Goal: Task Accomplishment & Management: Manage account settings

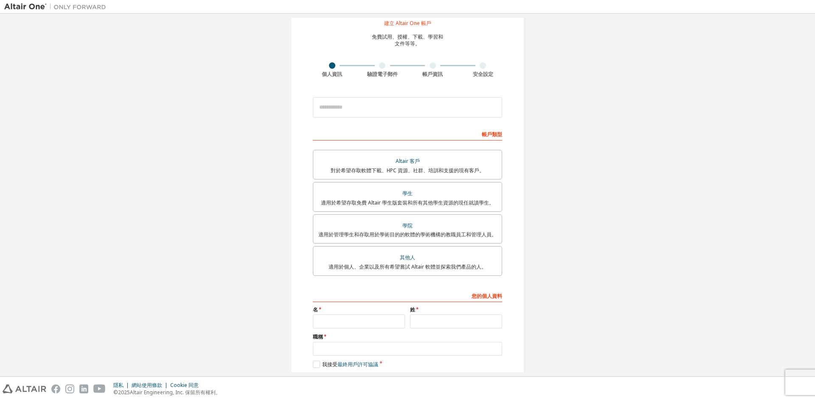
scroll to position [28, 0]
click at [382, 107] on input "email" at bounding box center [407, 108] width 189 height 20
click at [337, 199] on font "適用於希望存取免費 Altair 學生版套裝和所有其他學生資源的現任就讀學生。" at bounding box center [407, 202] width 173 height 7
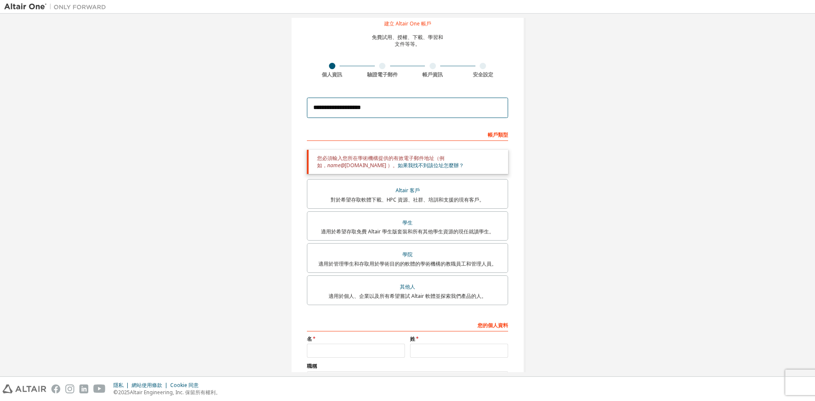
drag, startPoint x: 377, startPoint y: 108, endPoint x: 286, endPoint y: 123, distance: 92.0
click at [286, 123] on div "**********" at bounding box center [407, 216] width 254 height 453
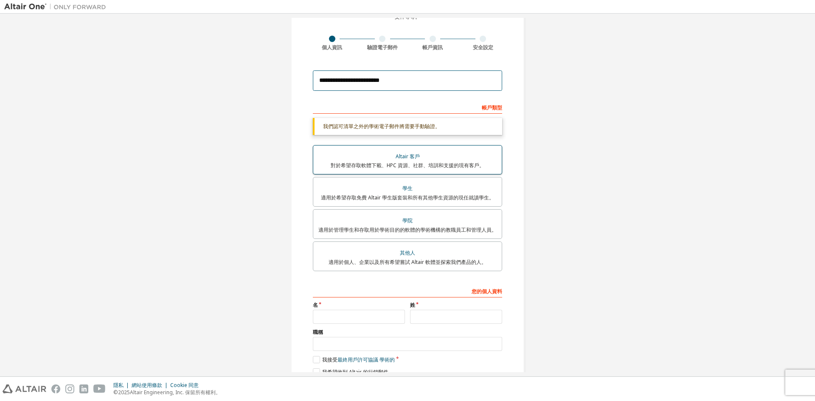
scroll to position [70, 0]
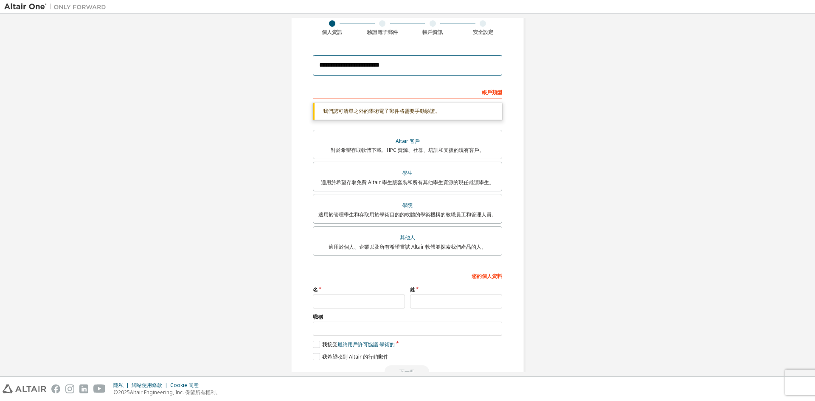
click at [406, 70] on input "**********" at bounding box center [407, 65] width 189 height 20
type input "**********"
click at [425, 303] on input "text" at bounding box center [456, 301] width 92 height 14
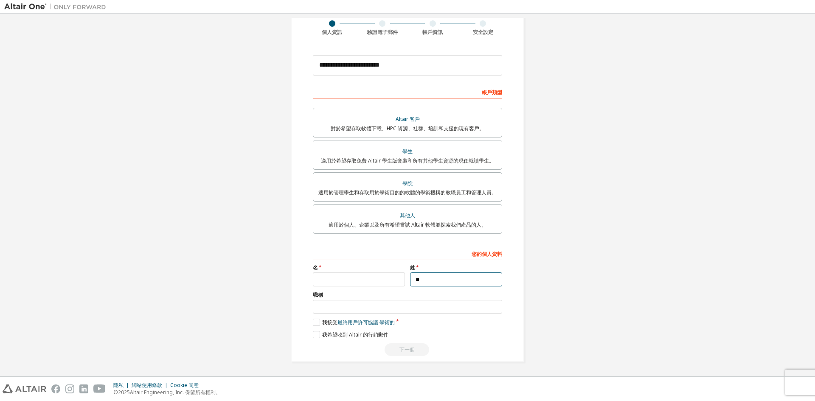
type input "*"
click at [342, 275] on input "text" at bounding box center [359, 279] width 92 height 14
type input "**"
click at [343, 311] on input "text" at bounding box center [407, 307] width 189 height 14
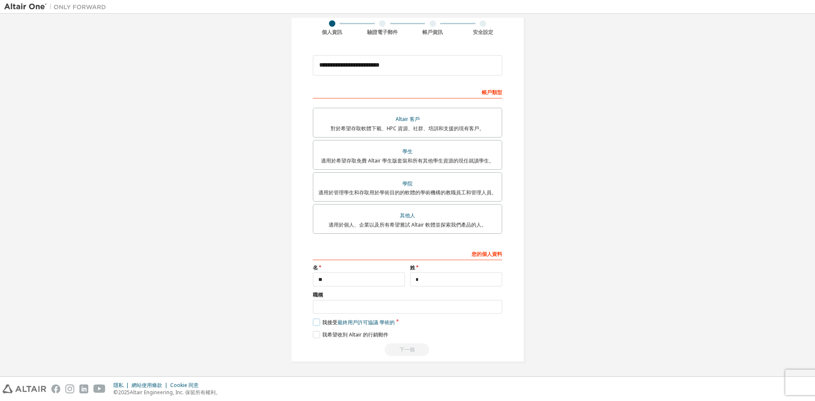
click at [314, 321] on label "我接受 最終用戶許可協議 學術的" at bounding box center [354, 322] width 82 height 7
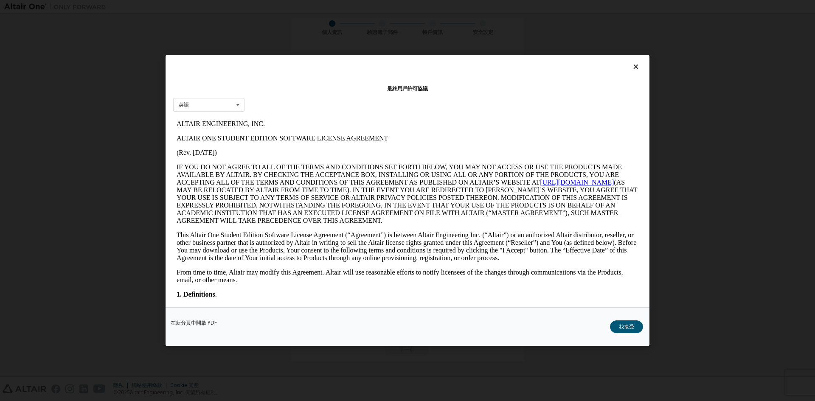
scroll to position [0, 0]
click at [635, 333] on button "我接受" at bounding box center [626, 326] width 33 height 13
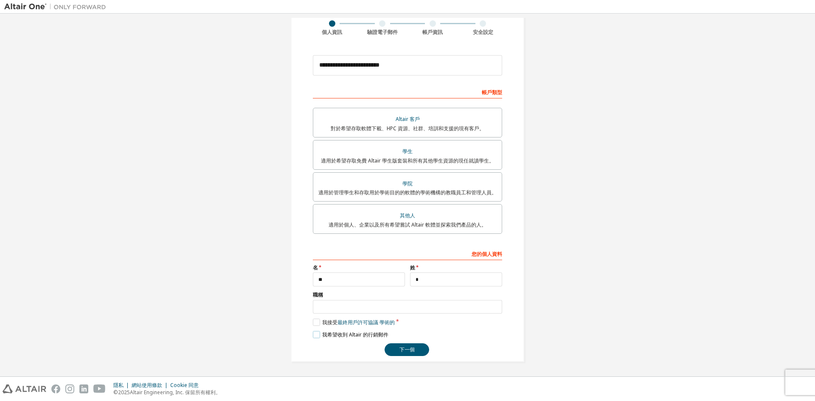
click at [319, 333] on label "我希望收到 Altair 的行銷郵件" at bounding box center [351, 334] width 76 height 7
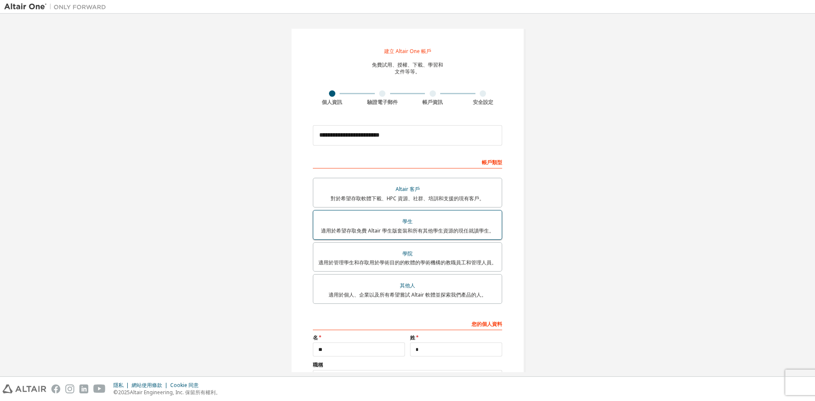
click at [407, 220] on font "學生" at bounding box center [407, 221] width 10 height 7
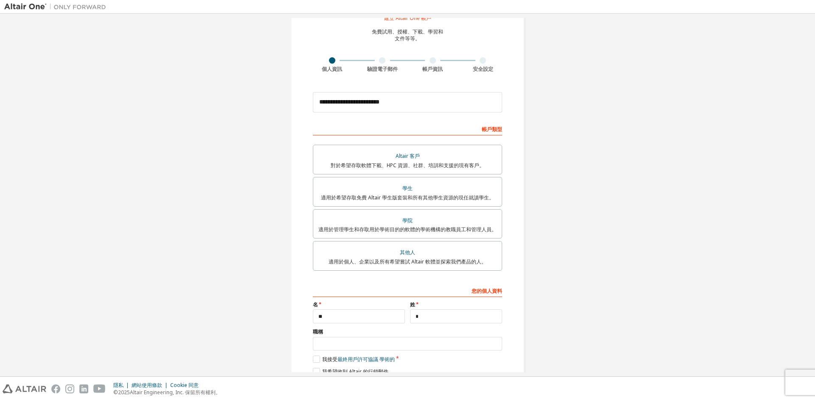
scroll to position [70, 0]
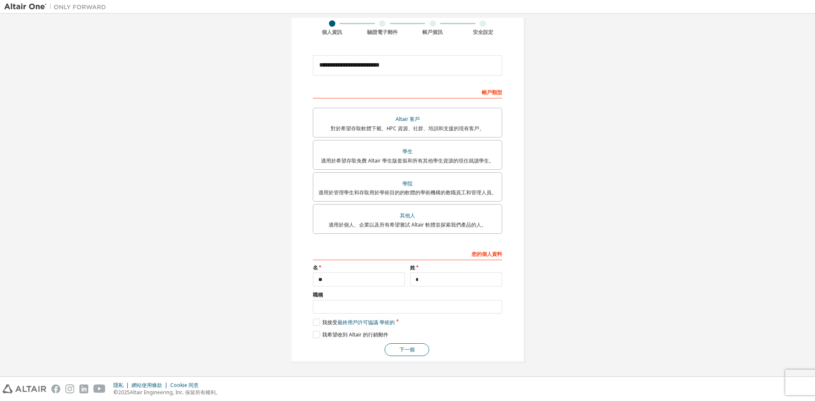
click at [404, 351] on font "下一個" at bounding box center [406, 349] width 15 height 7
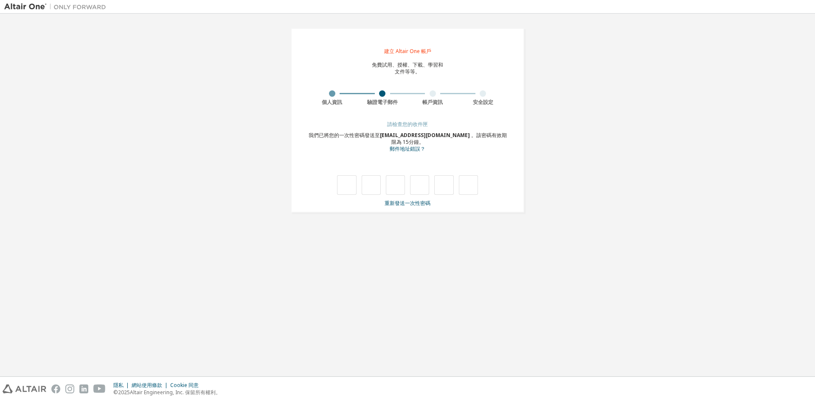
type input "*"
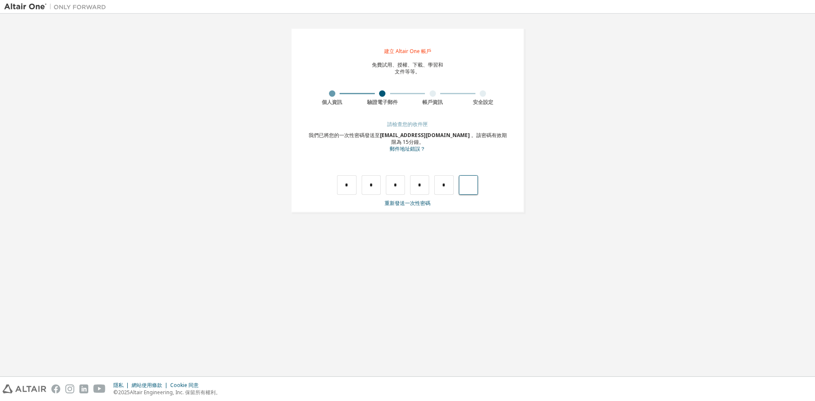
type input "*"
click at [345, 186] on input "text" at bounding box center [346, 185] width 19 height 20
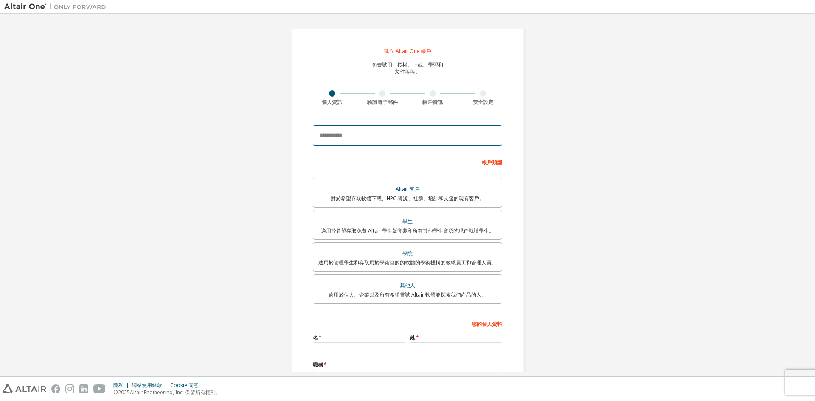
click at [361, 135] on input "email" at bounding box center [407, 135] width 189 height 20
type input "**********"
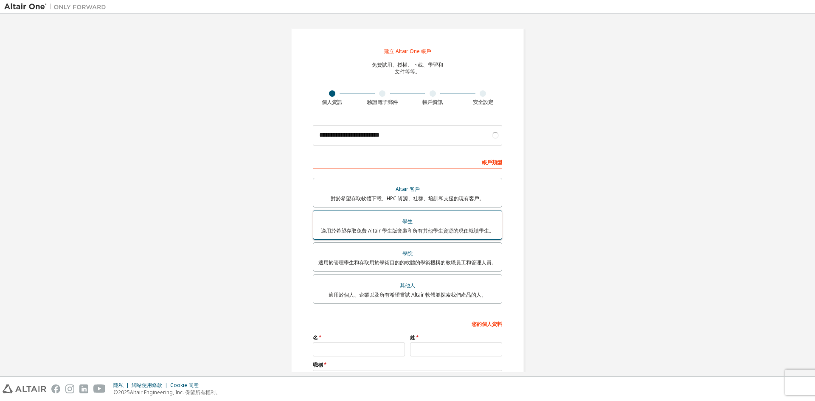
click at [426, 227] on font "適用於希望存取免費 Altair 學生版套裝和所有其他學生資源的現任就讀學生。" at bounding box center [407, 230] width 173 height 7
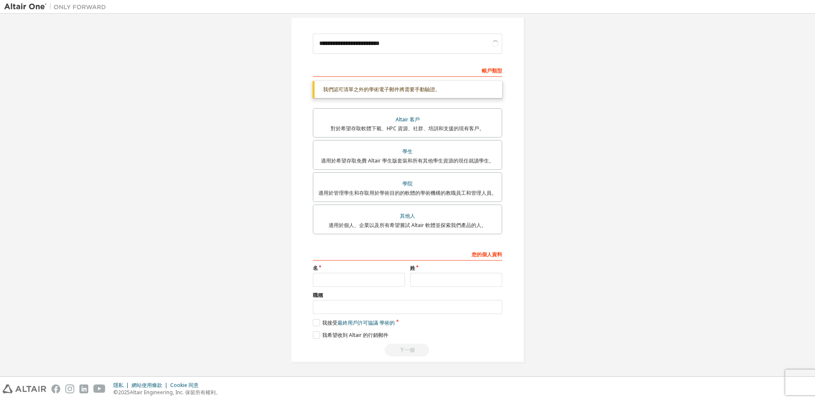
scroll to position [92, 0]
click at [416, 280] on input "text" at bounding box center [456, 279] width 92 height 14
type input "*"
click at [370, 279] on input "text" at bounding box center [359, 279] width 92 height 14
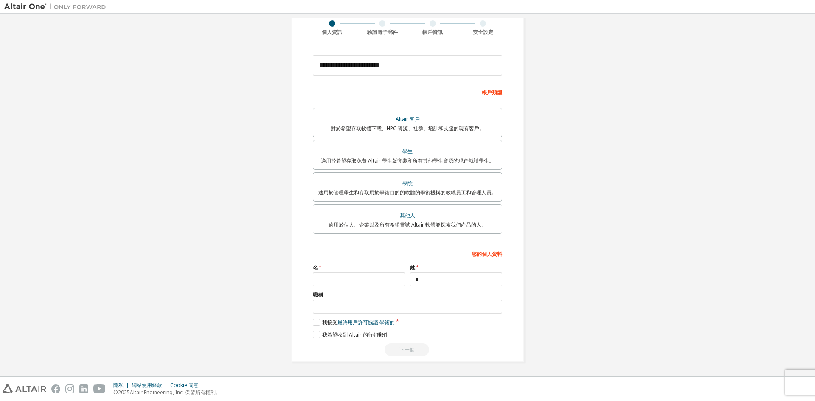
click at [314, 327] on div "您的個人資料 名 姓 * 職稱 請提供州/省，以幫助我們更有效地向您提供銷售和支援資源。 我接受 最終用戶許可協議 學術的 我希望收到 Altair 的行銷郵…" at bounding box center [407, 302] width 189 height 110
click at [315, 324] on label "我接受 最終用戶許可協議 學術的" at bounding box center [354, 322] width 82 height 7
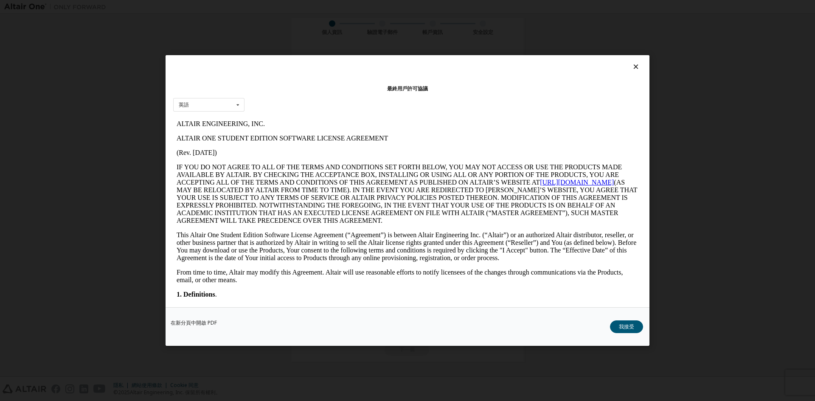
scroll to position [0, 0]
click at [620, 328] on font "我接受" at bounding box center [626, 326] width 15 height 7
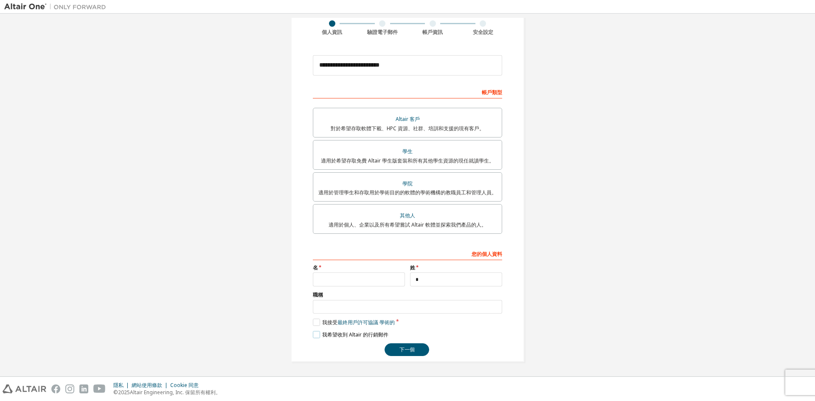
click at [316, 333] on label "我希望收到 Altair 的行銷郵件" at bounding box center [351, 334] width 76 height 7
click at [315, 334] on label "我希望收到 Altair 的行銷郵件" at bounding box center [351, 334] width 76 height 7
drag, startPoint x: 405, startPoint y: 280, endPoint x: 415, endPoint y: 283, distance: 10.8
click at [407, 281] on div "名 姓 *" at bounding box center [407, 275] width 194 height 22
click at [419, 283] on input "*" at bounding box center [456, 279] width 92 height 14
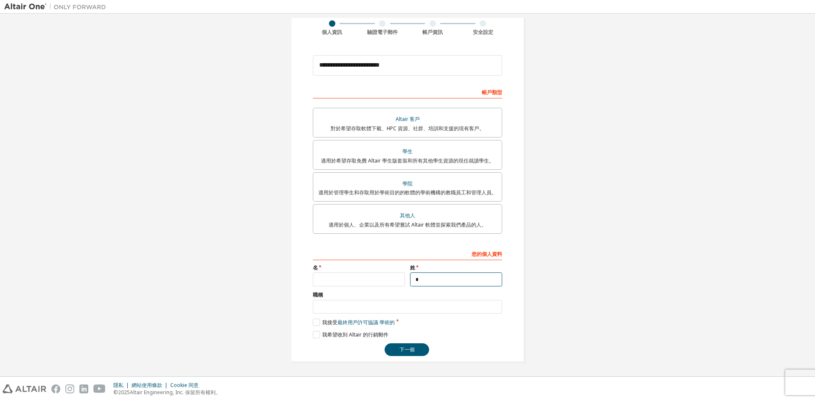
click at [420, 280] on input "*" at bounding box center [456, 279] width 92 height 14
click at [358, 280] on input "text" at bounding box center [359, 279] width 92 height 14
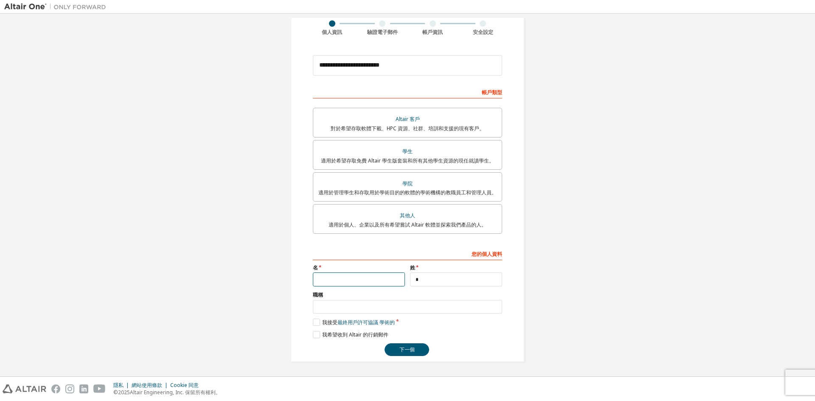
click at [358, 280] on input "text" at bounding box center [359, 279] width 92 height 14
type input "**"
click at [348, 276] on input "**" at bounding box center [359, 279] width 92 height 14
click at [350, 276] on input "**" at bounding box center [359, 279] width 92 height 14
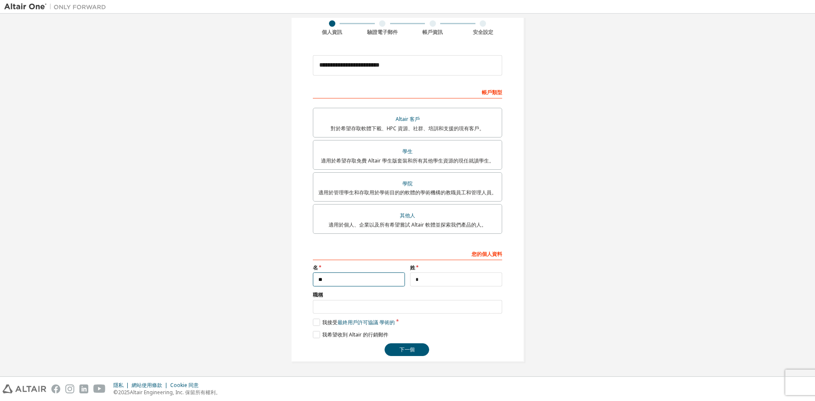
click at [349, 278] on input "**" at bounding box center [359, 279] width 92 height 14
click at [347, 259] on div "您的個人資料" at bounding box center [407, 254] width 189 height 14
click at [421, 275] on input "*" at bounding box center [456, 279] width 92 height 14
click at [451, 294] on div "**********" at bounding box center [407, 302] width 189 height 110
drag, startPoint x: 457, startPoint y: 299, endPoint x: 387, endPoint y: 118, distance: 193.7
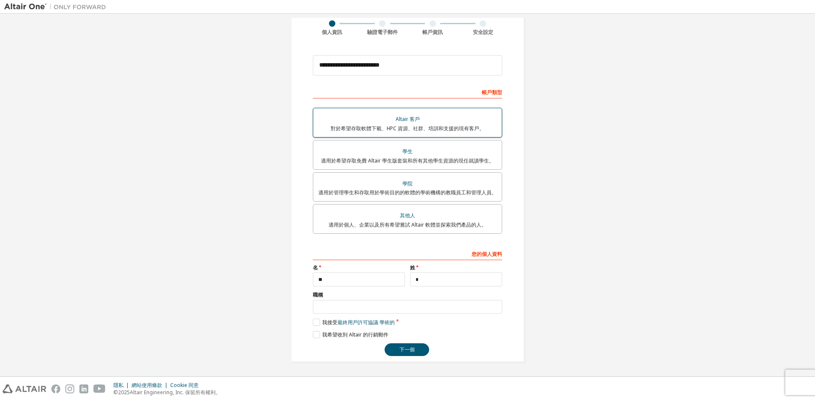
click at [457, 297] on div "職稱" at bounding box center [407, 303] width 189 height 22
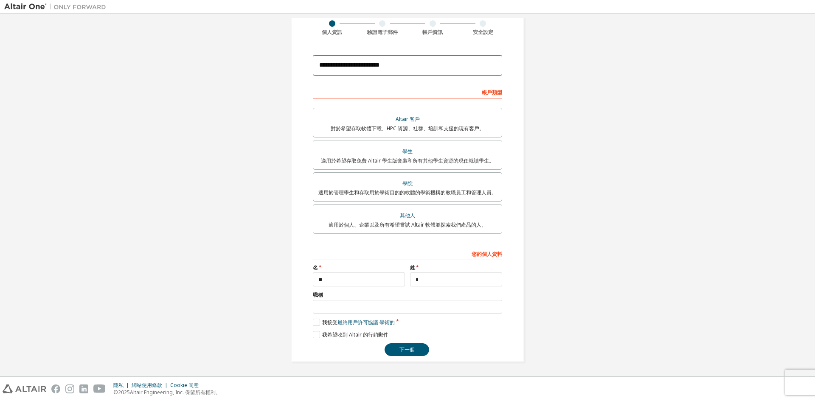
click at [385, 62] on input "**********" at bounding box center [407, 65] width 189 height 20
click at [415, 348] on button "下一個" at bounding box center [406, 349] width 45 height 13
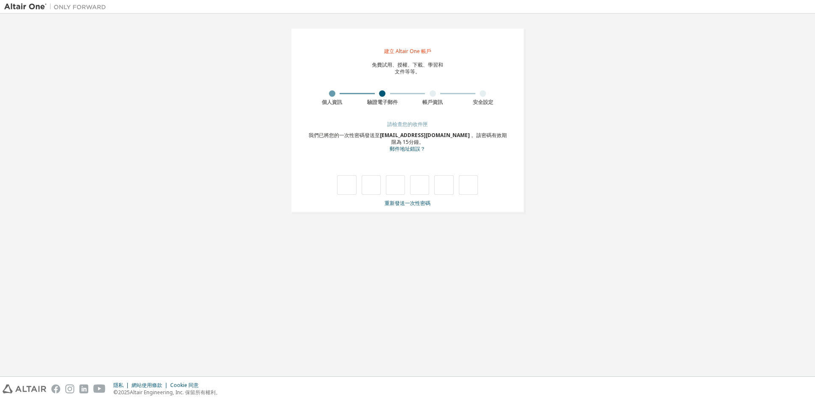
type input "*"
click at [370, 188] on input "*" at bounding box center [371, 185] width 19 height 20
drag, startPoint x: 372, startPoint y: 188, endPoint x: 361, endPoint y: 186, distance: 11.2
click at [362, 186] on input "*" at bounding box center [371, 185] width 19 height 20
type input "*"
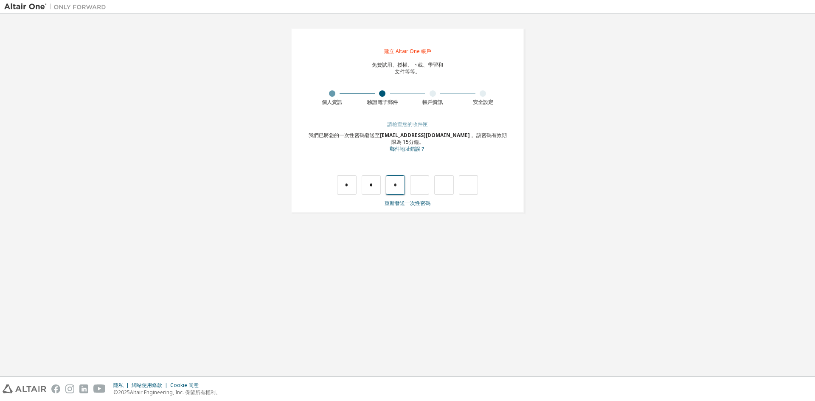
drag, startPoint x: 399, startPoint y: 185, endPoint x: 395, endPoint y: 184, distance: 4.7
click at [395, 184] on input "*" at bounding box center [395, 185] width 19 height 20
type input "*"
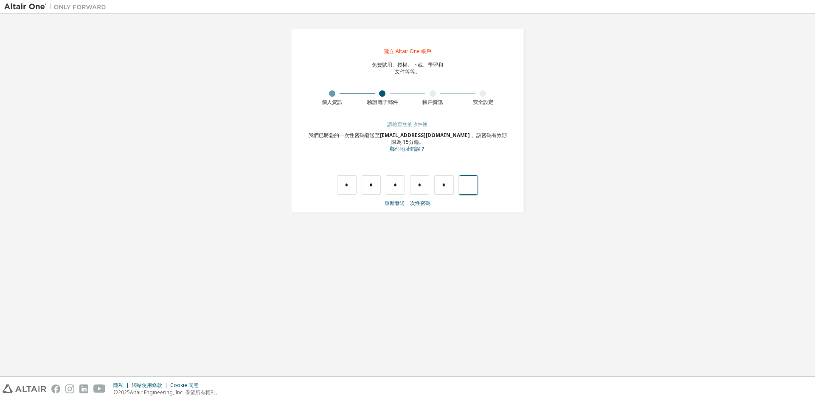
type input "*"
click at [348, 184] on input "text" at bounding box center [346, 185] width 19 height 20
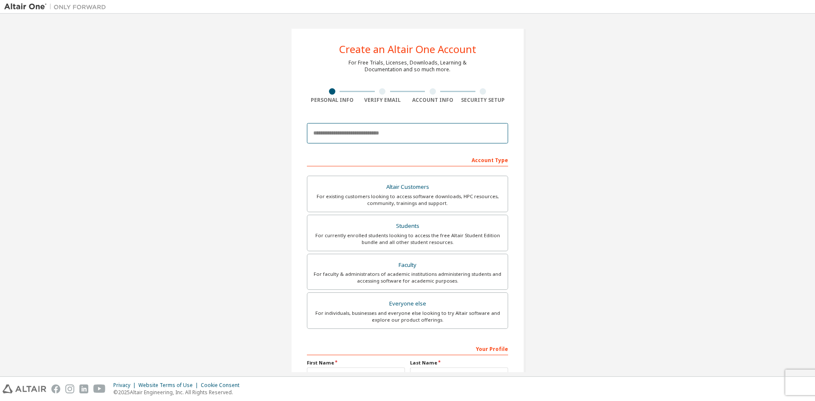
click at [374, 135] on input "email" at bounding box center [407, 133] width 201 height 20
type input "**********"
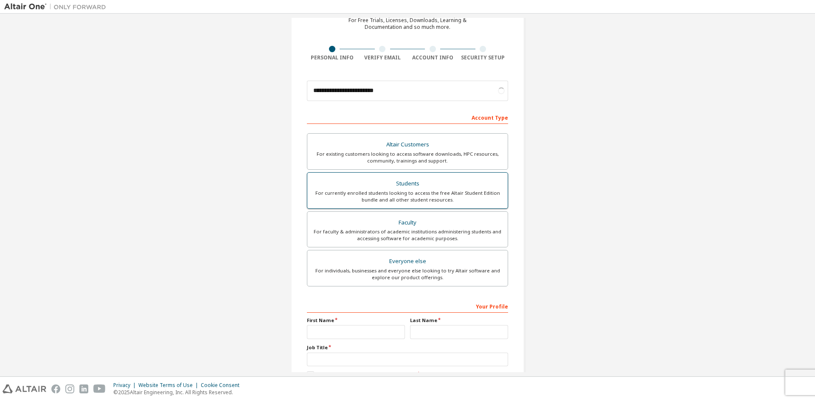
click at [400, 196] on div "For currently enrolled students looking to access the free Altair Student Editi…" at bounding box center [407, 197] width 190 height 14
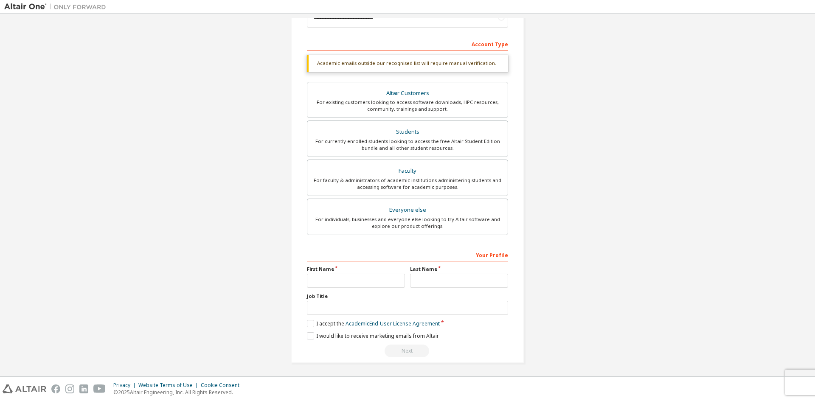
scroll to position [117, 0]
click at [419, 279] on input "text" at bounding box center [459, 279] width 98 height 14
type input "*"
click at [350, 278] on input "text" at bounding box center [356, 279] width 98 height 14
type input "**"
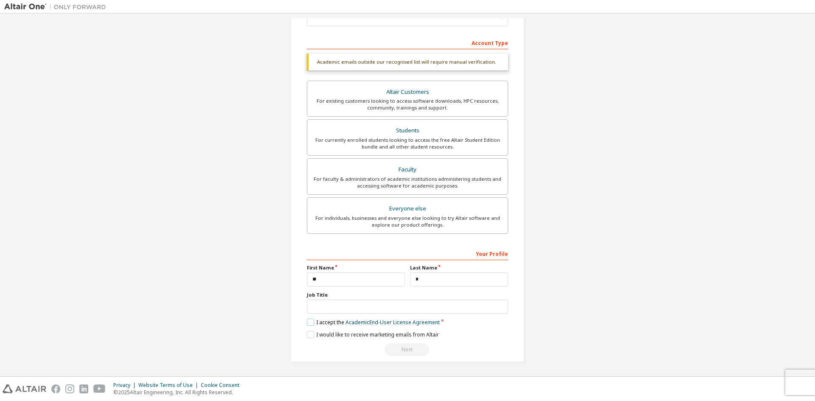
drag, startPoint x: 308, startPoint y: 324, endPoint x: 306, endPoint y: 329, distance: 5.4
click at [307, 329] on div "Your Profile First Name ** Last Name * Job Title Please provide State/Province …" at bounding box center [407, 302] width 201 height 110
click at [307, 323] on label "I accept the Academic End-User License Agreement" at bounding box center [373, 322] width 133 height 7
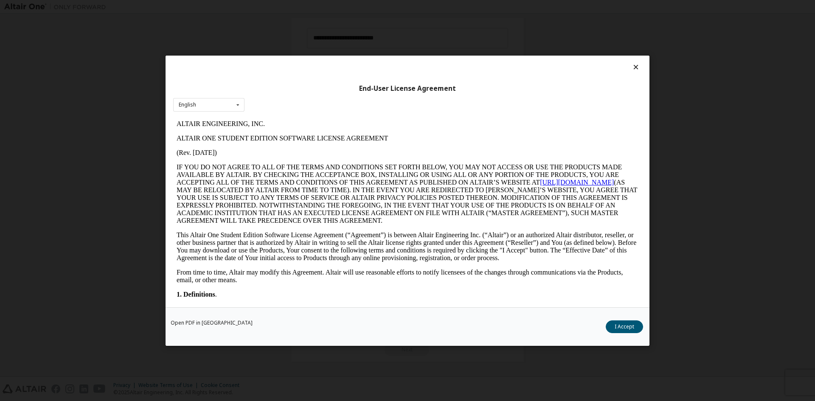
scroll to position [0, 0]
click at [619, 329] on button "I Accept" at bounding box center [624, 326] width 37 height 13
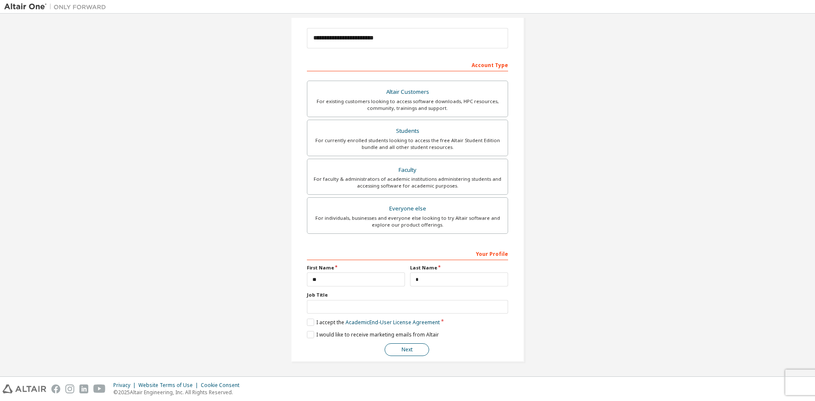
click at [410, 353] on button "Next" at bounding box center [406, 349] width 45 height 13
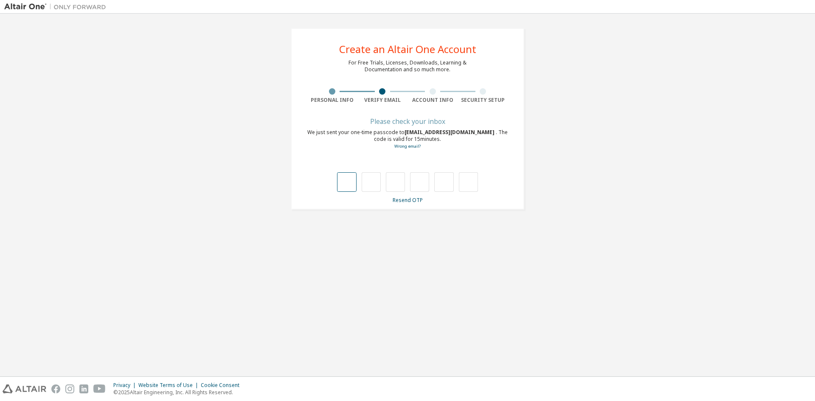
type input "*"
click at [373, 185] on input "*" at bounding box center [371, 182] width 19 height 20
click at [372, 184] on input "text" at bounding box center [371, 182] width 19 height 20
type input "*"
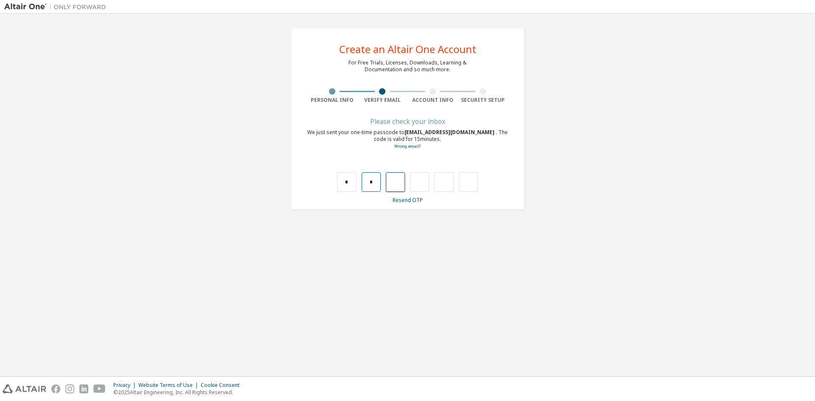
type input "*"
click at [398, 185] on input "*" at bounding box center [395, 182] width 19 height 20
type input "*"
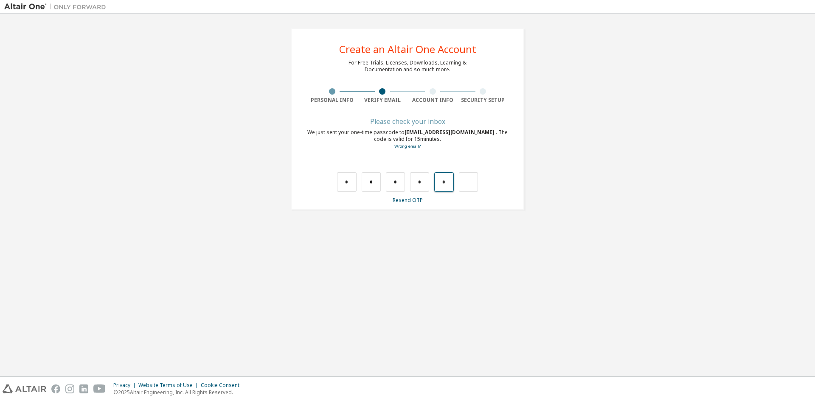
click at [449, 182] on input "*" at bounding box center [443, 182] width 19 height 20
type input "*"
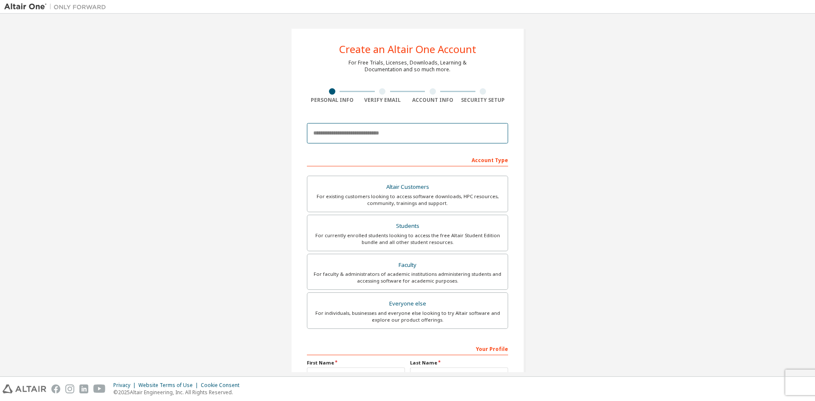
click at [382, 136] on input "email" at bounding box center [407, 133] width 201 height 20
type input "**********"
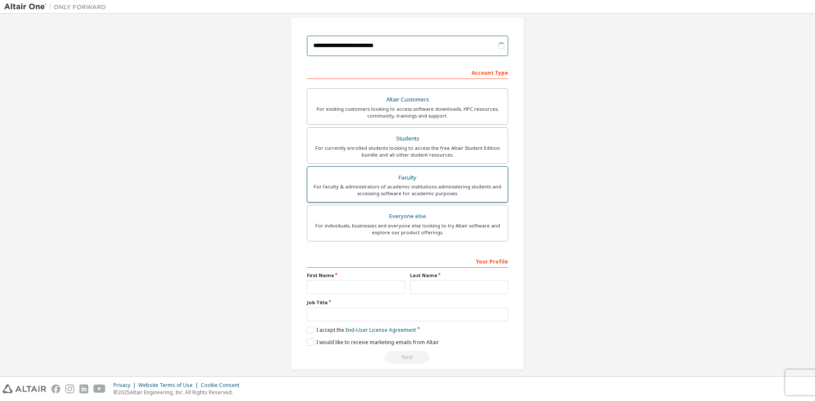
scroll to position [95, 0]
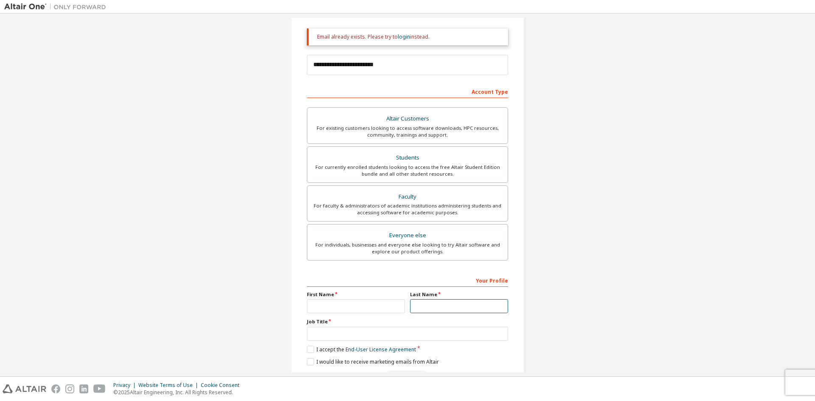
click at [431, 309] on input "text" at bounding box center [459, 306] width 98 height 14
type input "*"
click at [320, 304] on input "text" at bounding box center [356, 306] width 98 height 14
type input "**"
click at [376, 155] on div "Students" at bounding box center [407, 158] width 190 height 12
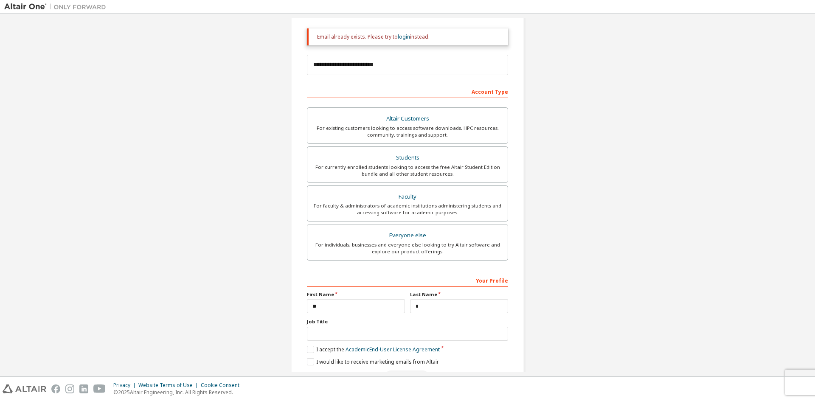
scroll to position [122, 0]
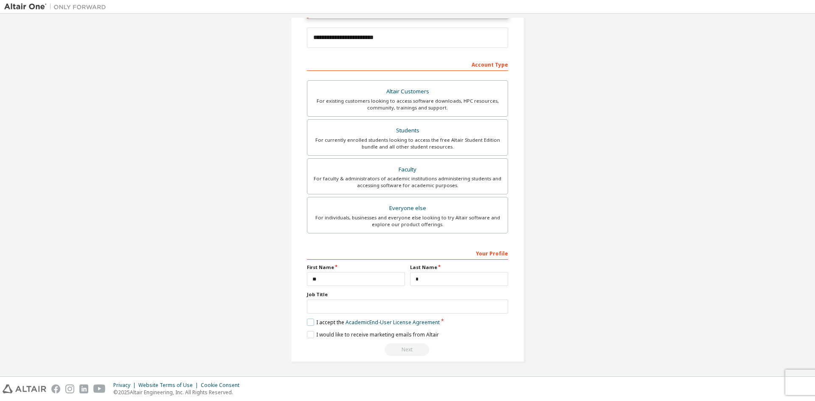
click at [309, 325] on label "I accept the Academic End-User License Agreement" at bounding box center [373, 322] width 133 height 7
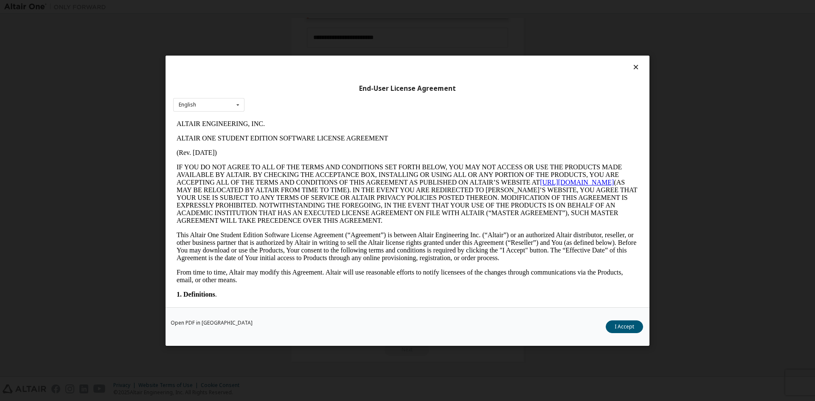
scroll to position [0, 0]
click at [630, 325] on button "I Accept" at bounding box center [624, 326] width 37 height 13
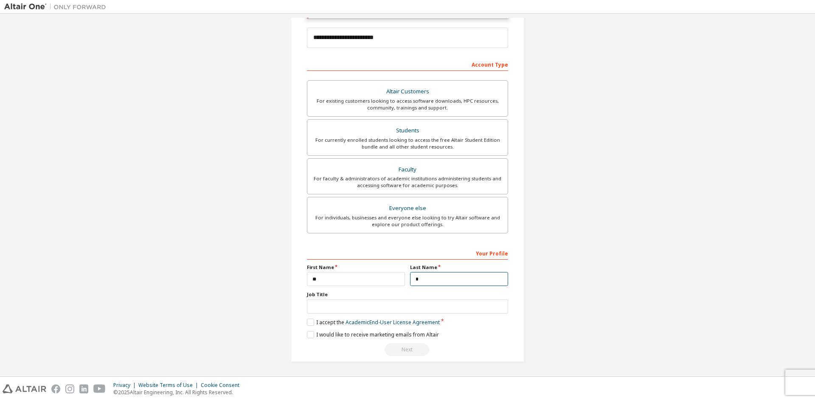
click at [432, 276] on input "*" at bounding box center [459, 279] width 98 height 14
click at [432, 278] on input "*" at bounding box center [459, 279] width 98 height 14
click at [437, 280] on input "*" at bounding box center [459, 279] width 98 height 14
click at [384, 282] on input "**" at bounding box center [356, 279] width 98 height 14
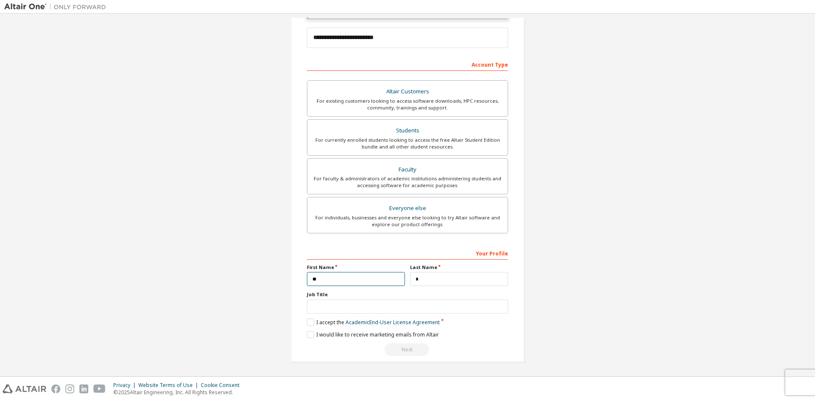
click at [384, 282] on input "**" at bounding box center [356, 279] width 98 height 14
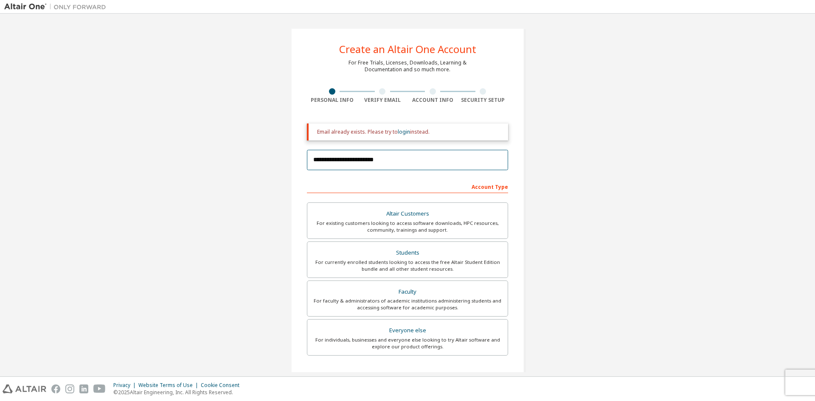
click at [388, 155] on input "**********" at bounding box center [407, 160] width 201 height 20
click at [413, 162] on input "**********" at bounding box center [407, 160] width 201 height 20
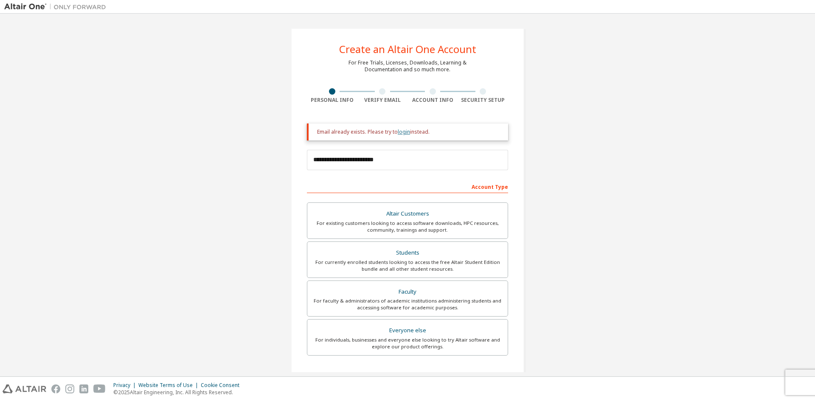
click at [402, 132] on link "login" at bounding box center [404, 131] width 12 height 7
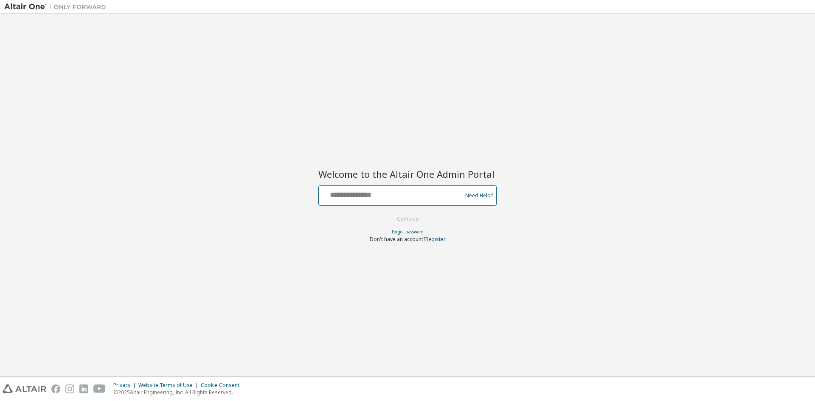
click at [379, 196] on input "text" at bounding box center [391, 194] width 139 height 12
type input "**********"
click at [406, 223] on button "Continue" at bounding box center [407, 219] width 39 height 13
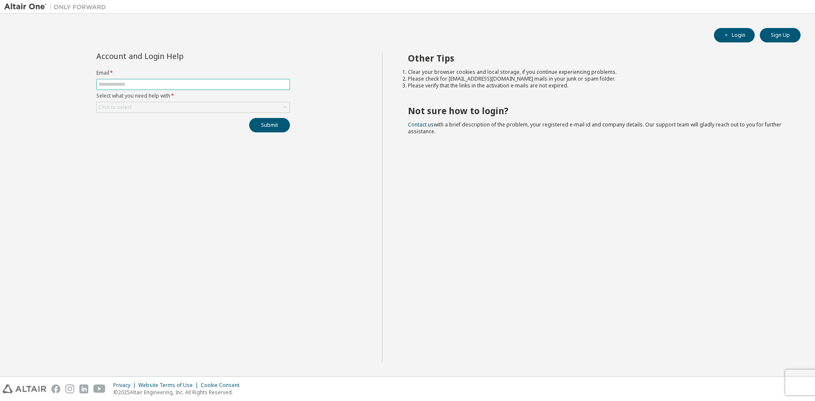
click at [151, 84] on input "text" at bounding box center [192, 84] width 189 height 7
type input "**********"
click at [164, 107] on div "Click to select" at bounding box center [193, 107] width 193 height 10
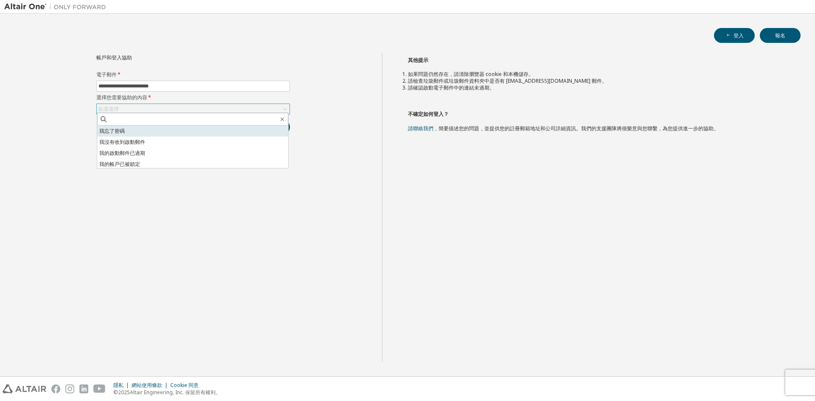
click at [130, 130] on li "我忘了密碼" at bounding box center [192, 131] width 191 height 11
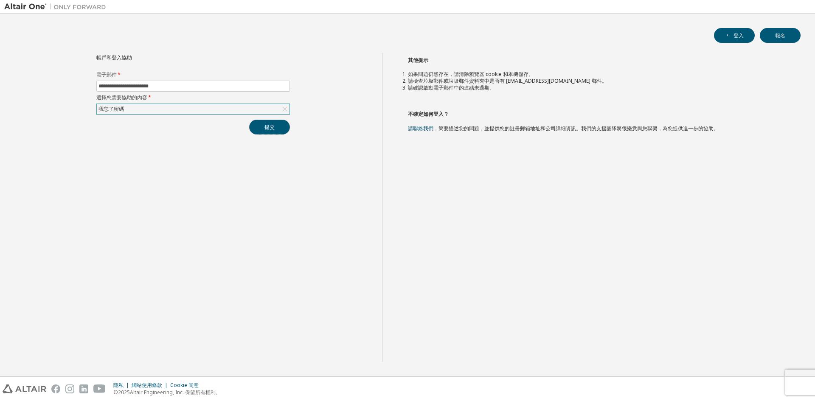
click at [283, 127] on button "提交" at bounding box center [269, 127] width 41 height 15
click at [519, 76] on font "如果問題仍然存在，請清除瀏覽器 cookie 和本機儲存。" at bounding box center [471, 73] width 126 height 7
click at [182, 113] on div "點選選擇" at bounding box center [193, 109] width 193 height 10
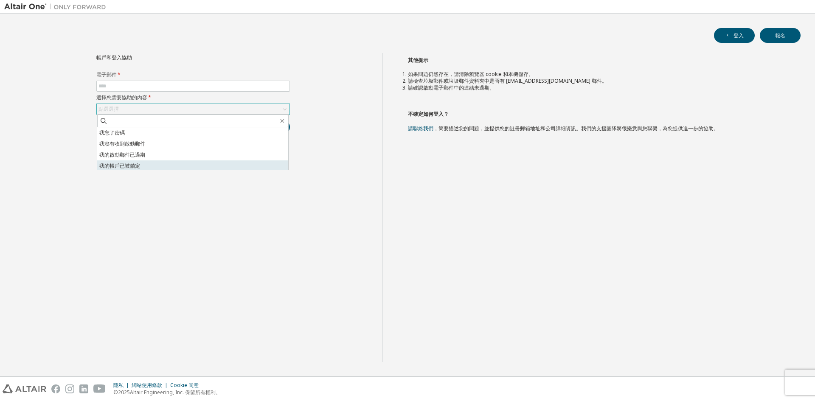
click at [150, 165] on li "我的帳戶已被鎖定" at bounding box center [192, 165] width 191 height 11
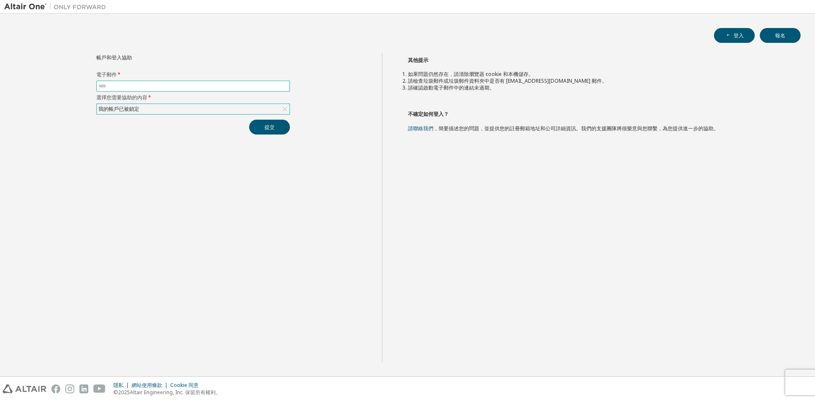
click at [223, 89] on input "text" at bounding box center [192, 86] width 189 height 7
type input "**********"
click at [285, 127] on button "提交" at bounding box center [269, 127] width 41 height 15
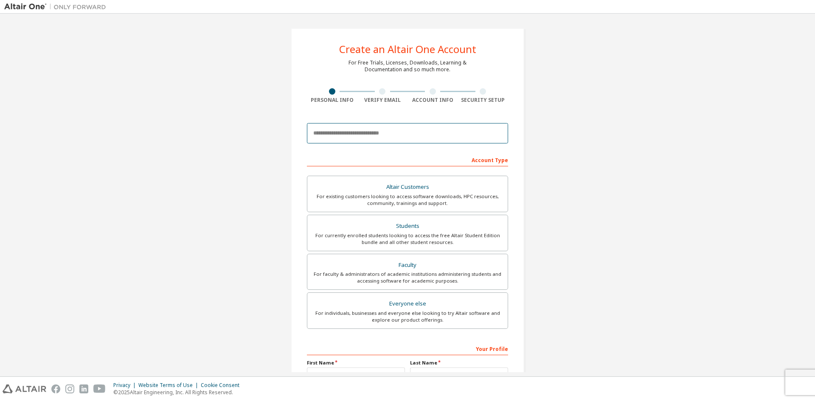
click at [386, 136] on input "email" at bounding box center [407, 133] width 201 height 20
type input "**********"
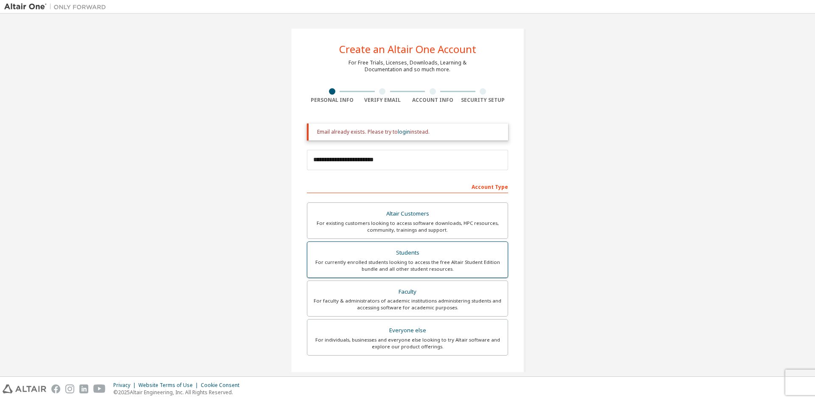
drag, startPoint x: 410, startPoint y: 255, endPoint x: 409, endPoint y: 248, distance: 6.8
click at [410, 252] on div "Students" at bounding box center [407, 253] width 190 height 12
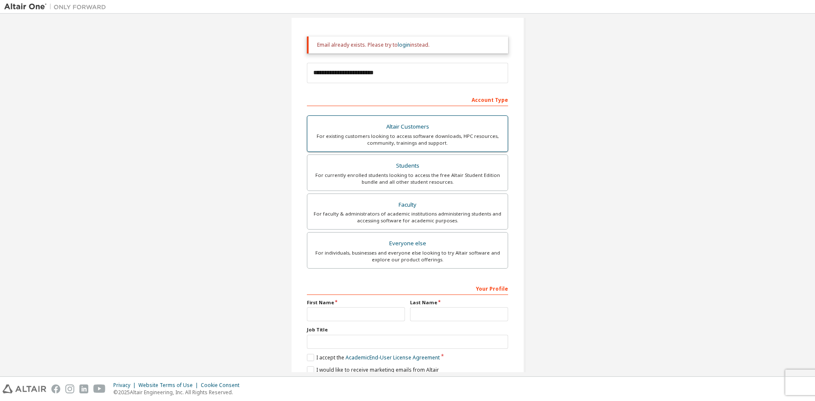
scroll to position [122, 0]
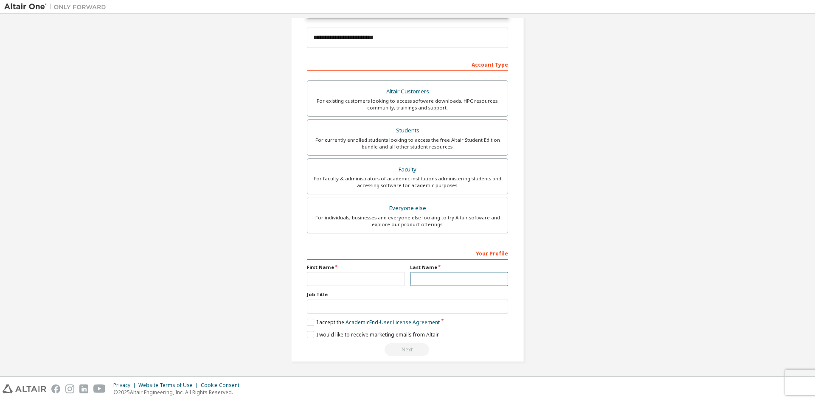
click at [428, 280] on input "text" at bounding box center [459, 279] width 98 height 14
type input "*"
click at [368, 272] on div "First Name" at bounding box center [355, 275] width 103 height 22
click at [373, 278] on input "text" at bounding box center [356, 279] width 98 height 14
type input "**"
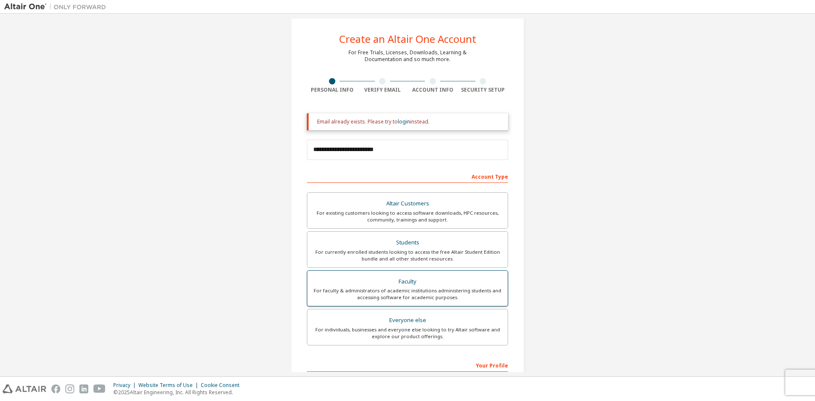
scroll to position [0, 0]
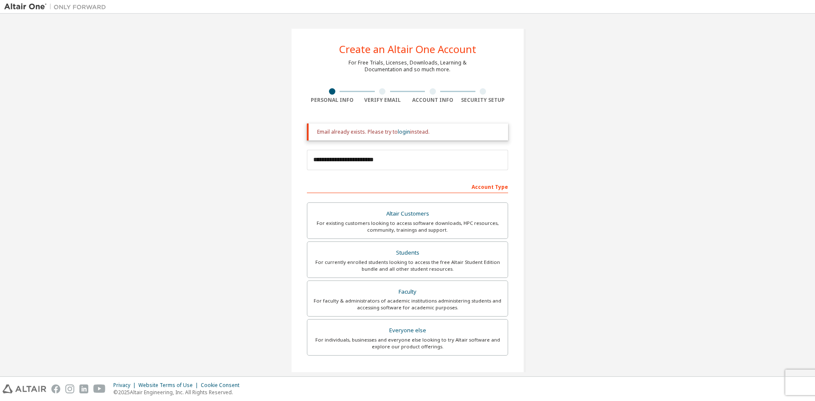
drag, startPoint x: 322, startPoint y: 133, endPoint x: 438, endPoint y: 136, distance: 115.5
click at [437, 136] on div "Email already exists. Please try to login instead." at bounding box center [407, 131] width 201 height 17
click at [438, 136] on div "Email already exists. Please try to login instead." at bounding box center [407, 131] width 201 height 17
click at [401, 132] on link "login" at bounding box center [404, 131] width 12 height 7
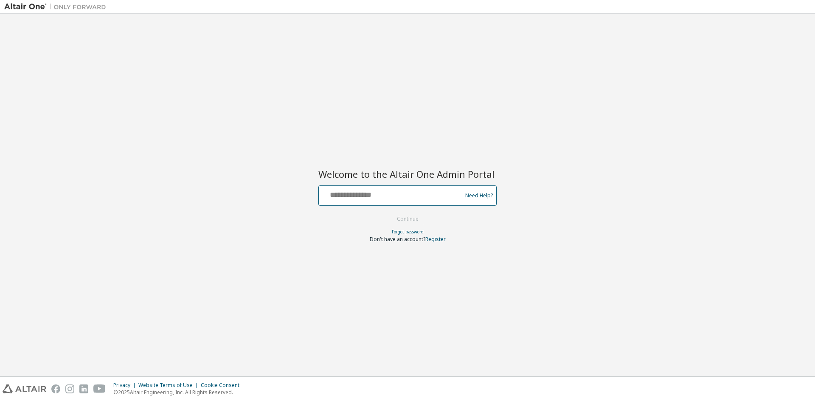
click at [388, 198] on input "text" at bounding box center [391, 194] width 139 height 12
type input "**********"
click at [423, 216] on button "Continue" at bounding box center [407, 219] width 39 height 13
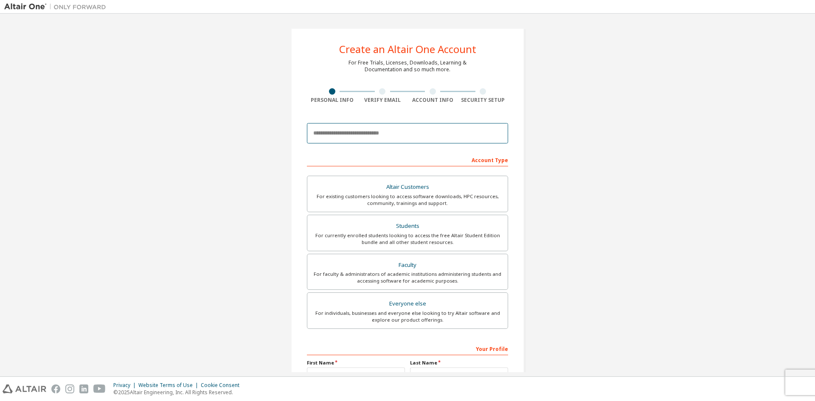
click at [376, 136] on input "email" at bounding box center [407, 133] width 201 height 20
type input "**********"
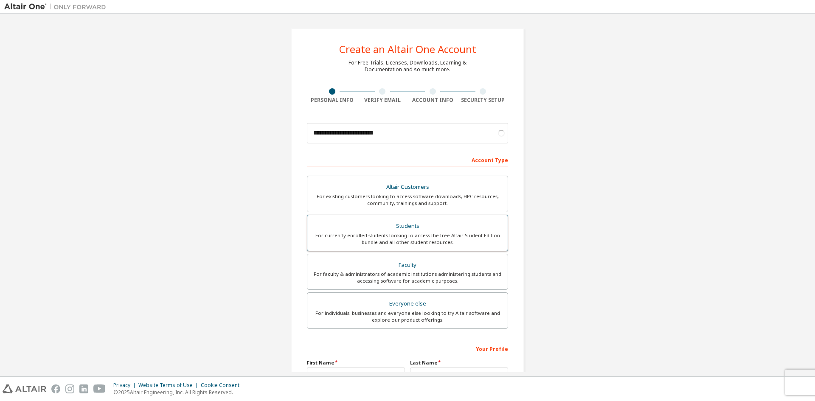
click at [422, 227] on div "Altair Customers For existing customers looking to access software downloads, H…" at bounding box center [407, 254] width 201 height 156
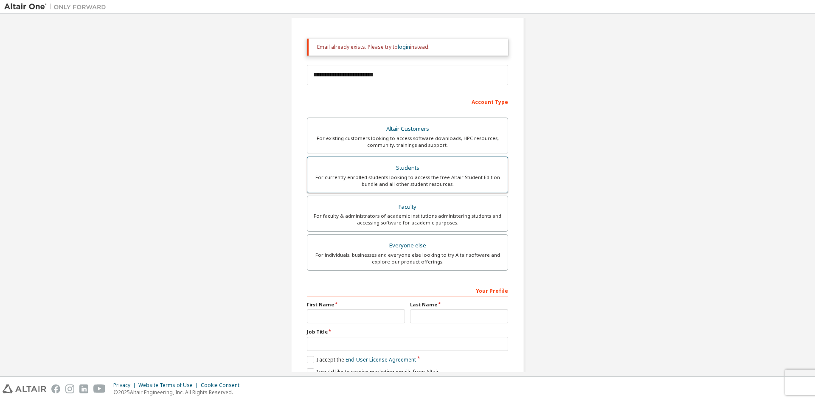
click at [417, 170] on div "Students" at bounding box center [407, 168] width 190 height 12
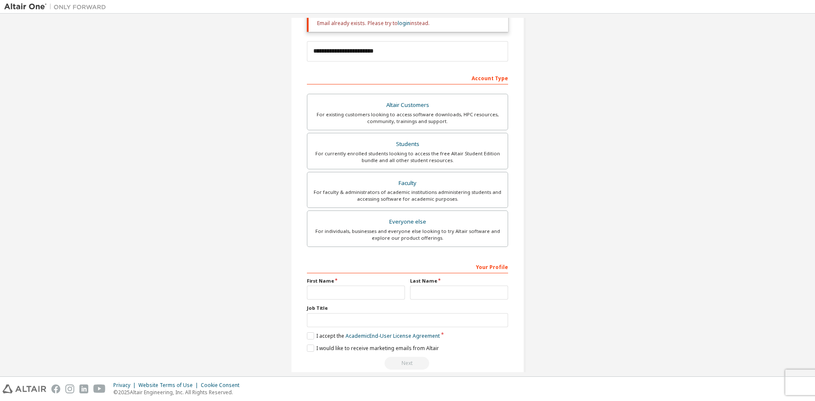
scroll to position [122, 0]
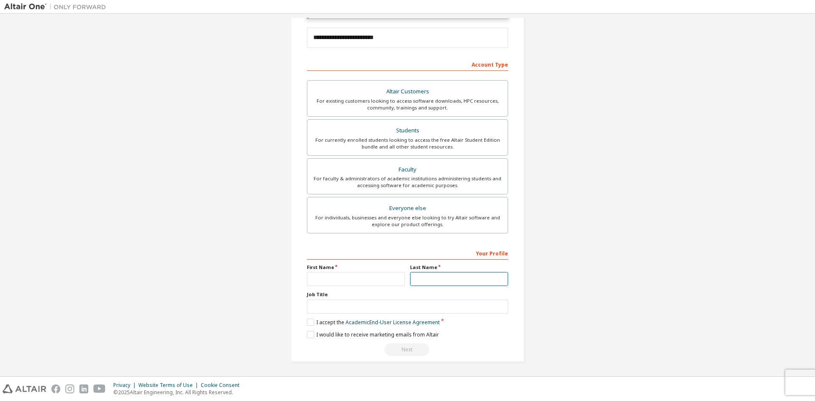
click at [430, 278] on input "text" at bounding box center [459, 279] width 98 height 14
type input "*"
click at [367, 277] on input "text" at bounding box center [356, 279] width 98 height 14
type input "**"
click at [381, 277] on input "**" at bounding box center [356, 279] width 98 height 14
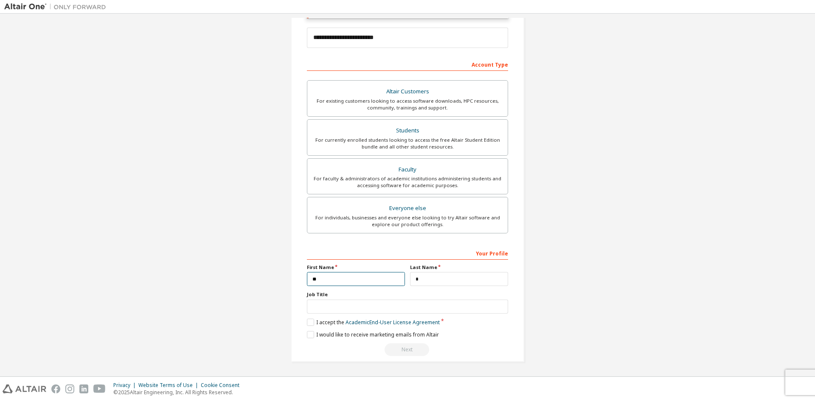
click at [381, 277] on input "**" at bounding box center [356, 279] width 98 height 14
click at [378, 276] on input "**" at bounding box center [356, 279] width 98 height 14
click at [443, 280] on input "*" at bounding box center [459, 279] width 98 height 14
drag, startPoint x: 443, startPoint y: 280, endPoint x: 420, endPoint y: 281, distance: 22.9
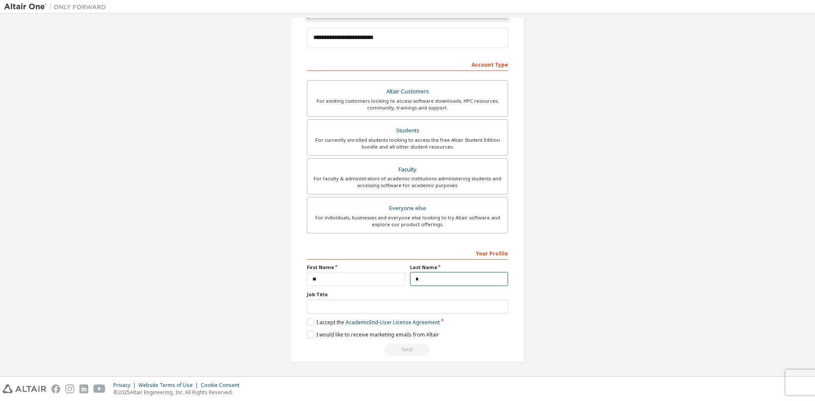
click at [441, 280] on input "*" at bounding box center [459, 279] width 98 height 14
click at [370, 280] on input "**" at bounding box center [356, 279] width 98 height 14
click at [365, 305] on input "text" at bounding box center [407, 307] width 201 height 14
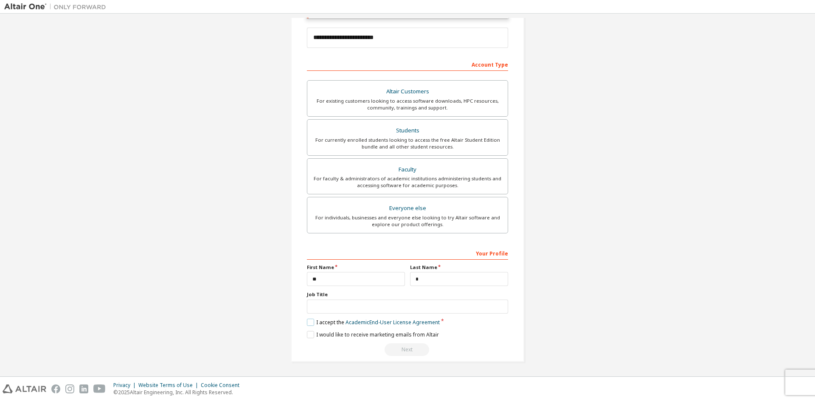
click at [310, 323] on label "I accept the Academic End-User License Agreement" at bounding box center [373, 322] width 133 height 7
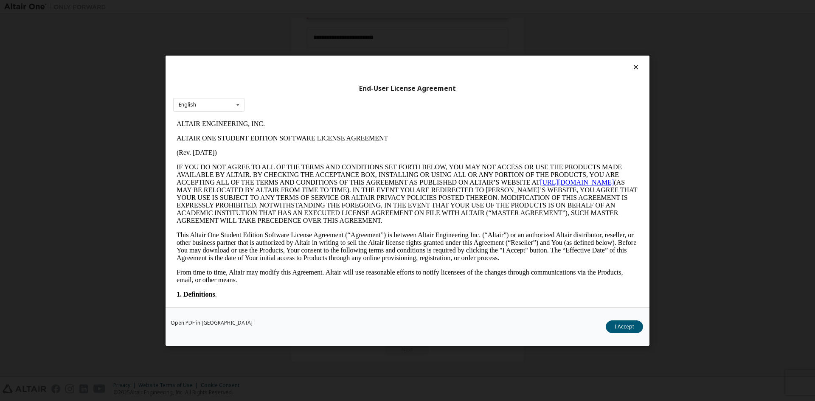
scroll to position [0, 0]
click at [616, 325] on button "I Accept" at bounding box center [624, 326] width 37 height 13
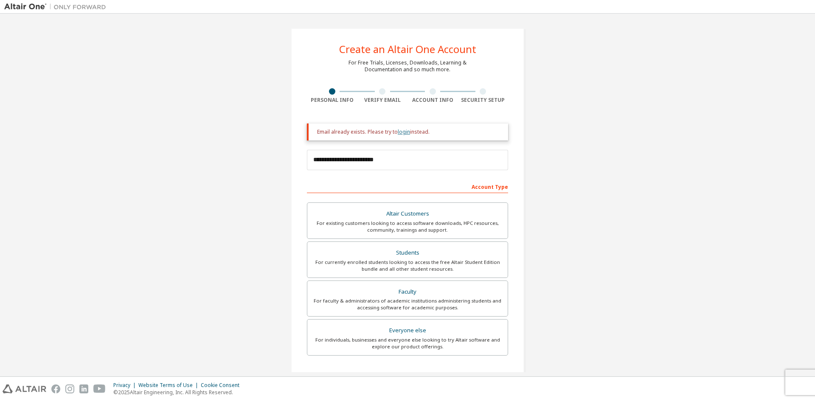
click at [404, 132] on link "login" at bounding box center [404, 131] width 12 height 7
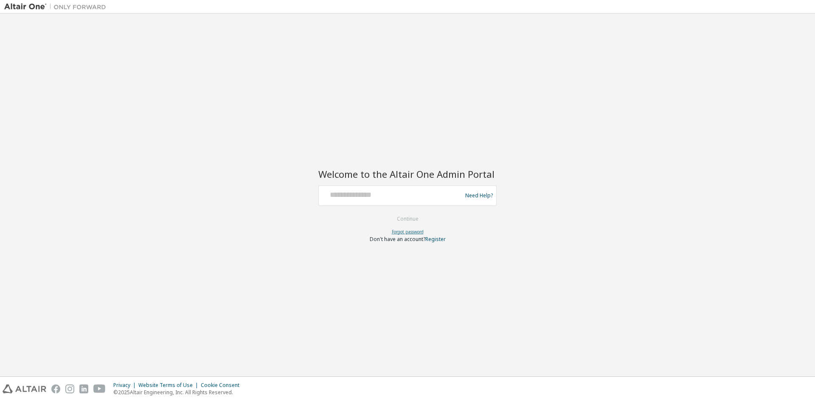
click at [412, 230] on link "Forgot password" at bounding box center [408, 232] width 32 height 6
click at [480, 195] on link "Need Help?" at bounding box center [479, 195] width 28 height 0
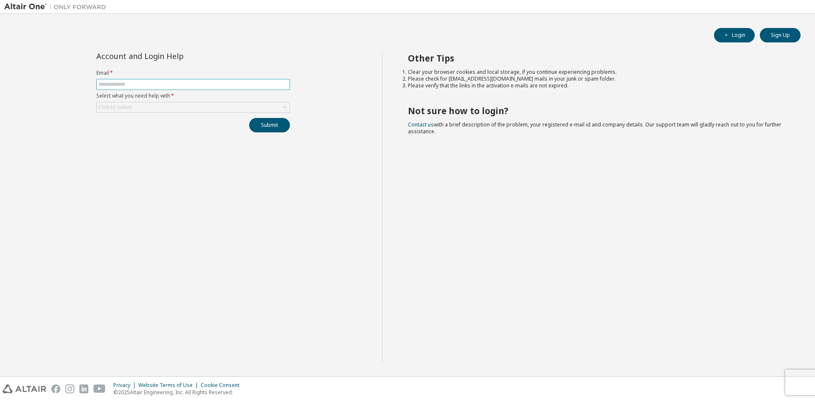
click at [133, 85] on input "text" at bounding box center [192, 84] width 189 height 7
type input "**********"
click at [156, 106] on div "Click to select" at bounding box center [193, 107] width 193 height 10
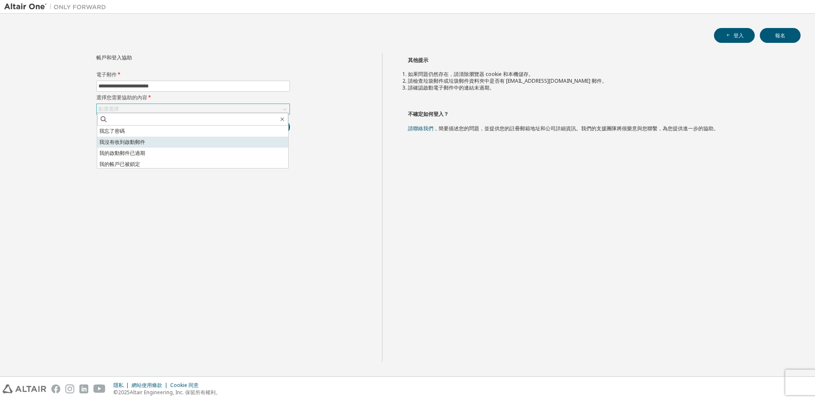
click at [156, 143] on li "我沒有收到啟動郵件" at bounding box center [192, 142] width 191 height 11
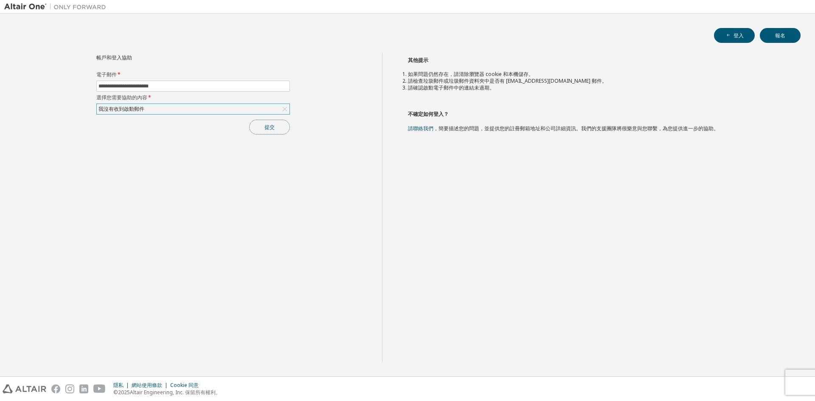
click at [261, 127] on button "提交" at bounding box center [269, 127] width 41 height 15
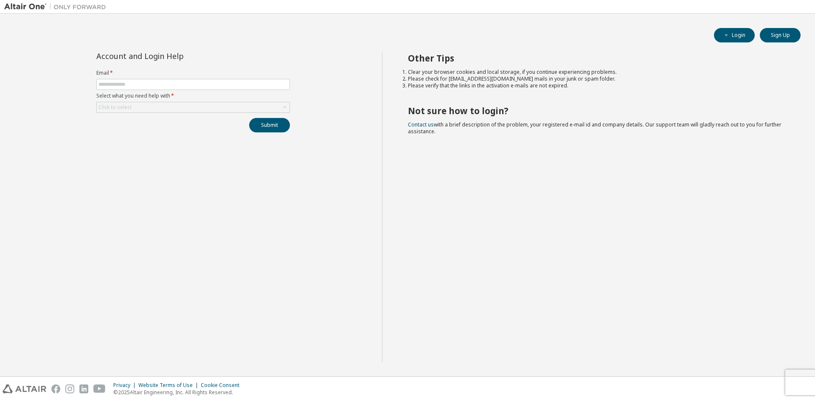
click at [73, 25] on div "Login Sign Up Account and Login Help Email * Select what you need help with * C…" at bounding box center [407, 195] width 806 height 354
click at [157, 83] on input "text" at bounding box center [192, 84] width 189 height 7
type input "**********"
click at [133, 103] on div "Click to select" at bounding box center [193, 107] width 193 height 10
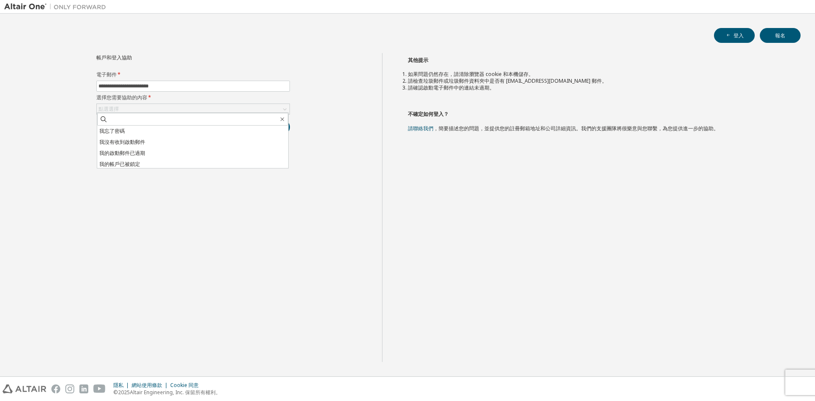
click at [546, 31] on div "登入 報名" at bounding box center [407, 35] width 786 height 15
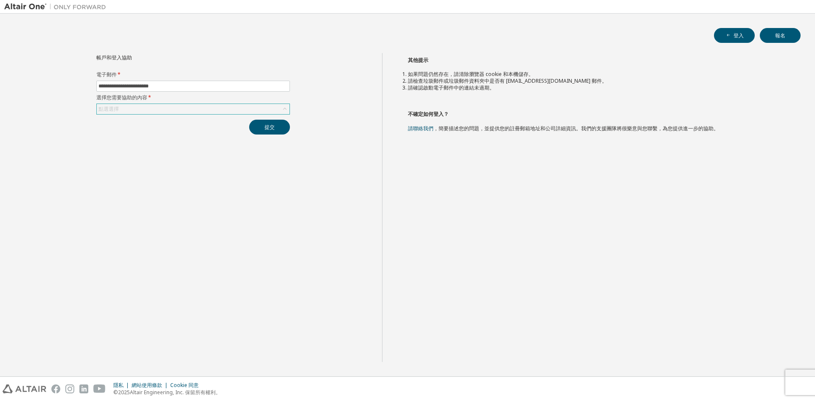
click at [106, 104] on div "點選選擇" at bounding box center [108, 108] width 23 height 9
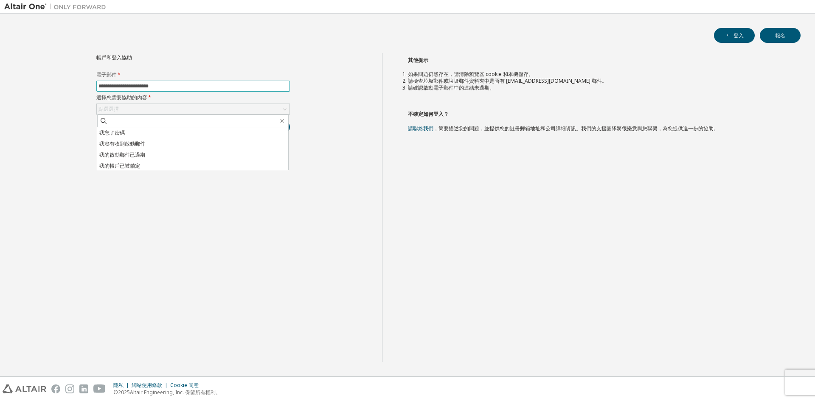
click at [189, 83] on input "**********" at bounding box center [192, 86] width 189 height 7
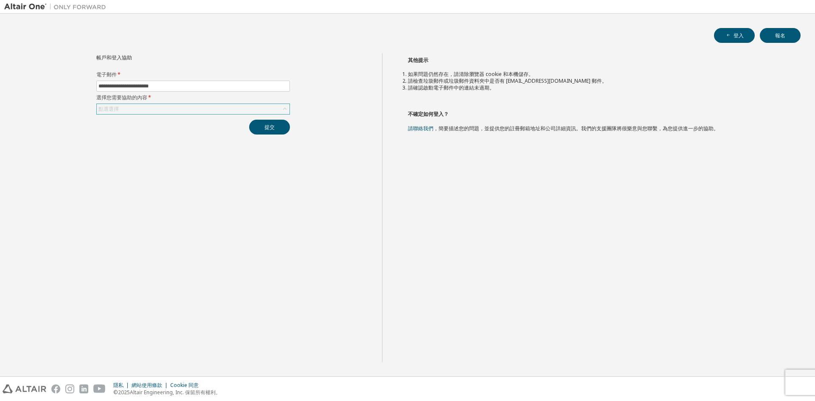
click at [120, 111] on div "點選選擇" at bounding box center [193, 109] width 193 height 10
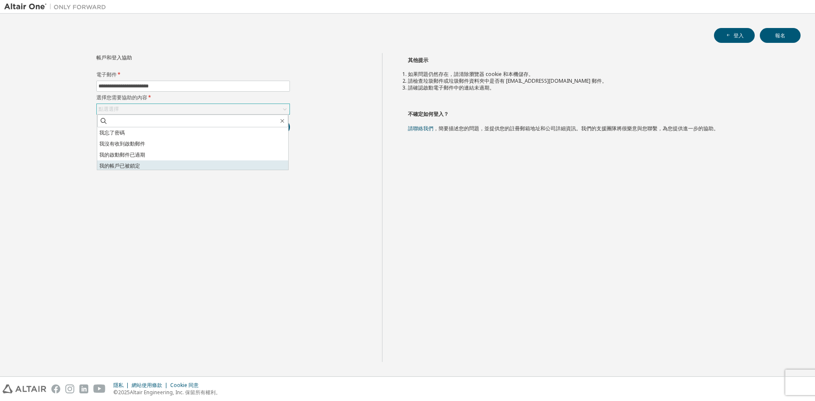
click at [129, 163] on font "我的帳戶已被鎖定" at bounding box center [119, 165] width 41 height 7
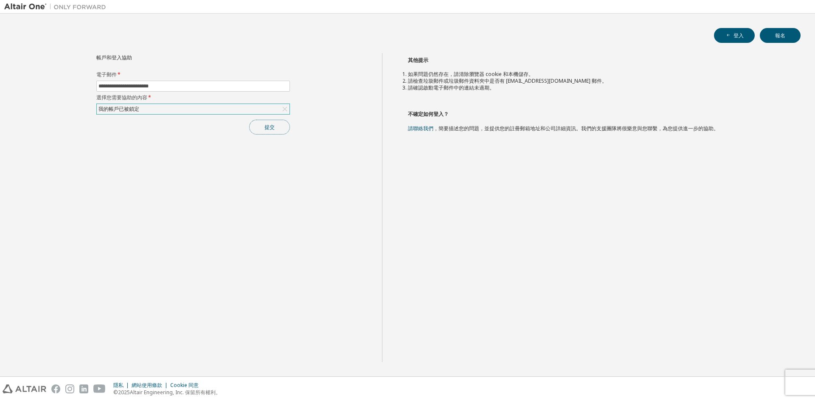
click at [281, 127] on button "提交" at bounding box center [269, 127] width 41 height 15
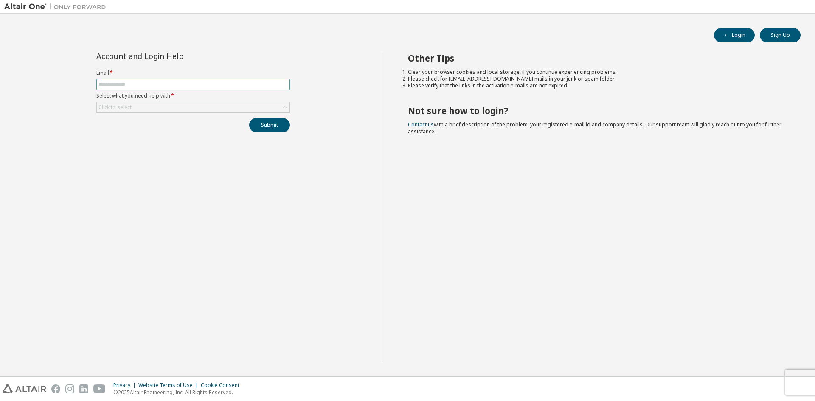
click at [168, 84] on input "text" at bounding box center [192, 84] width 189 height 7
type input "**********"
click at [155, 106] on div "Click to select" at bounding box center [193, 107] width 193 height 10
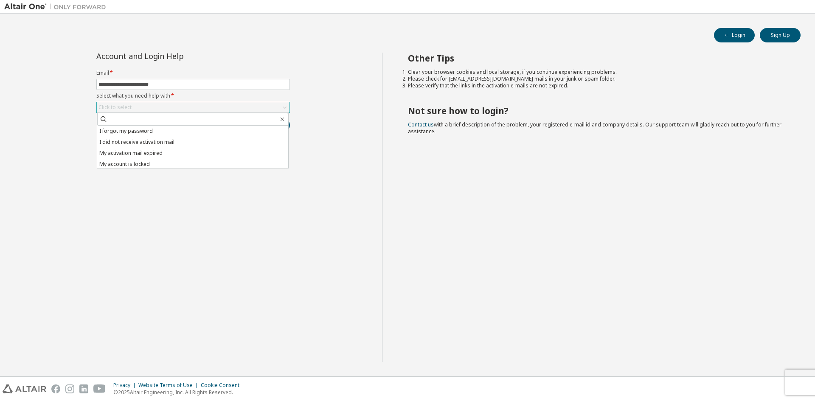
scroll to position [24, 0]
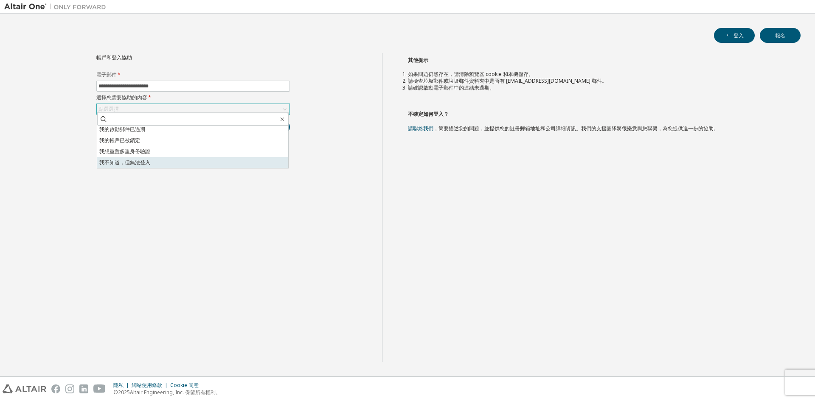
click at [151, 162] on li "我不知道，但無法登入" at bounding box center [192, 162] width 191 height 11
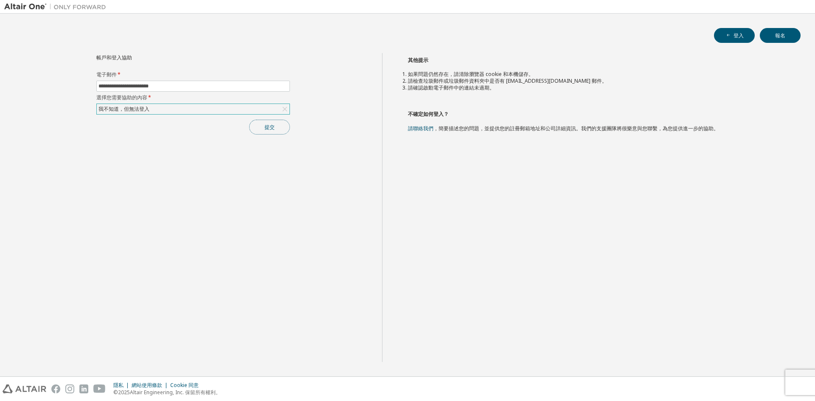
click at [266, 129] on font "提交" at bounding box center [269, 126] width 10 height 7
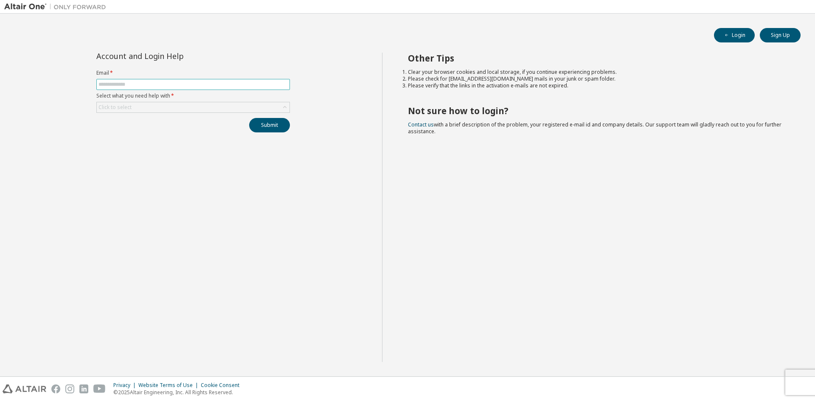
click at [139, 84] on input "text" at bounding box center [192, 84] width 189 height 7
type input "**********"
click at [142, 107] on div "Click to select" at bounding box center [193, 107] width 193 height 10
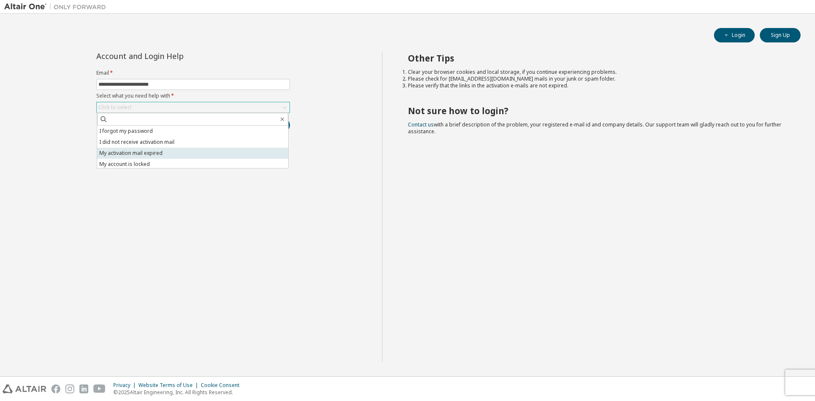
scroll to position [24, 0]
click at [161, 163] on li "I don't know but can't login" at bounding box center [192, 162] width 191 height 11
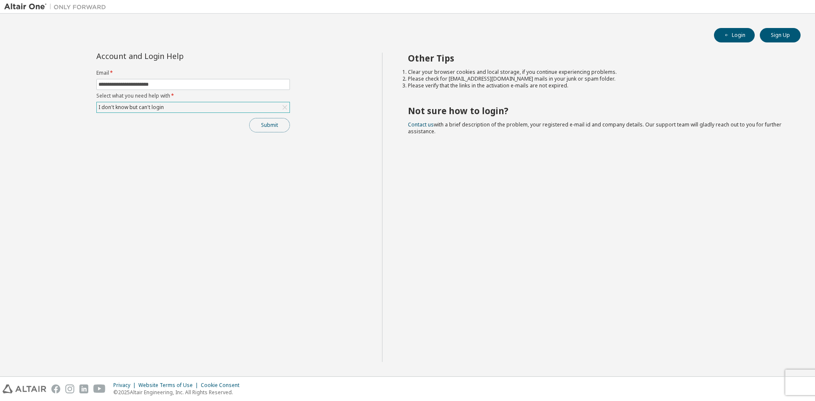
click at [269, 126] on button "Submit" at bounding box center [269, 125] width 41 height 14
